Goal: Task Accomplishment & Management: Manage account settings

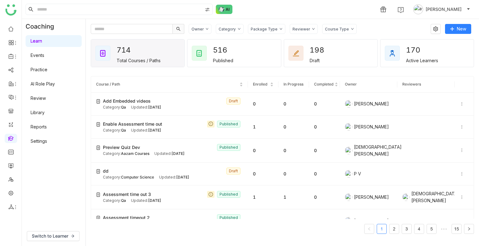
click at [450, 7] on span "[PERSON_NAME]" at bounding box center [443, 9] width 36 height 7
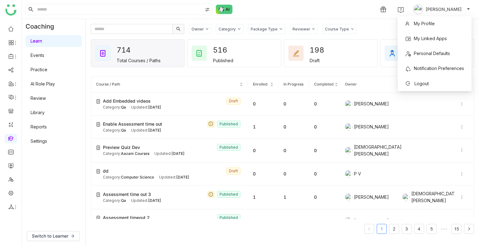
click at [451, 9] on span "[PERSON_NAME]" at bounding box center [443, 9] width 36 height 7
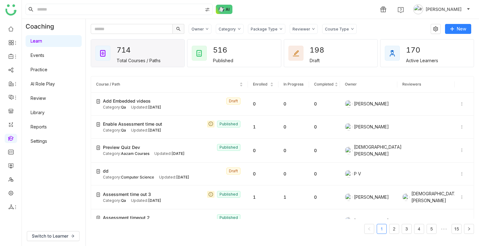
click at [444, 11] on span "[PERSON_NAME]" at bounding box center [443, 9] width 36 height 7
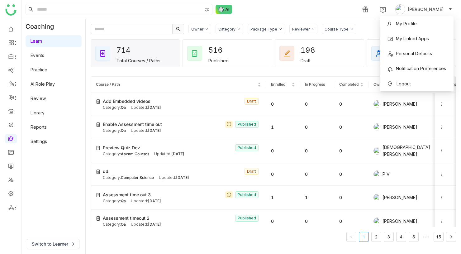
click at [257, 12] on div "1 Uday Bhanu" at bounding box center [241, 9] width 439 height 19
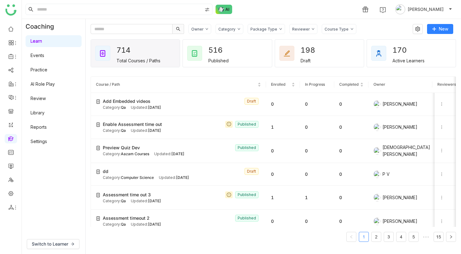
click at [436, 50] on div "170 Active Learners" at bounding box center [411, 53] width 89 height 27
